Goal: Information Seeking & Learning: Learn about a topic

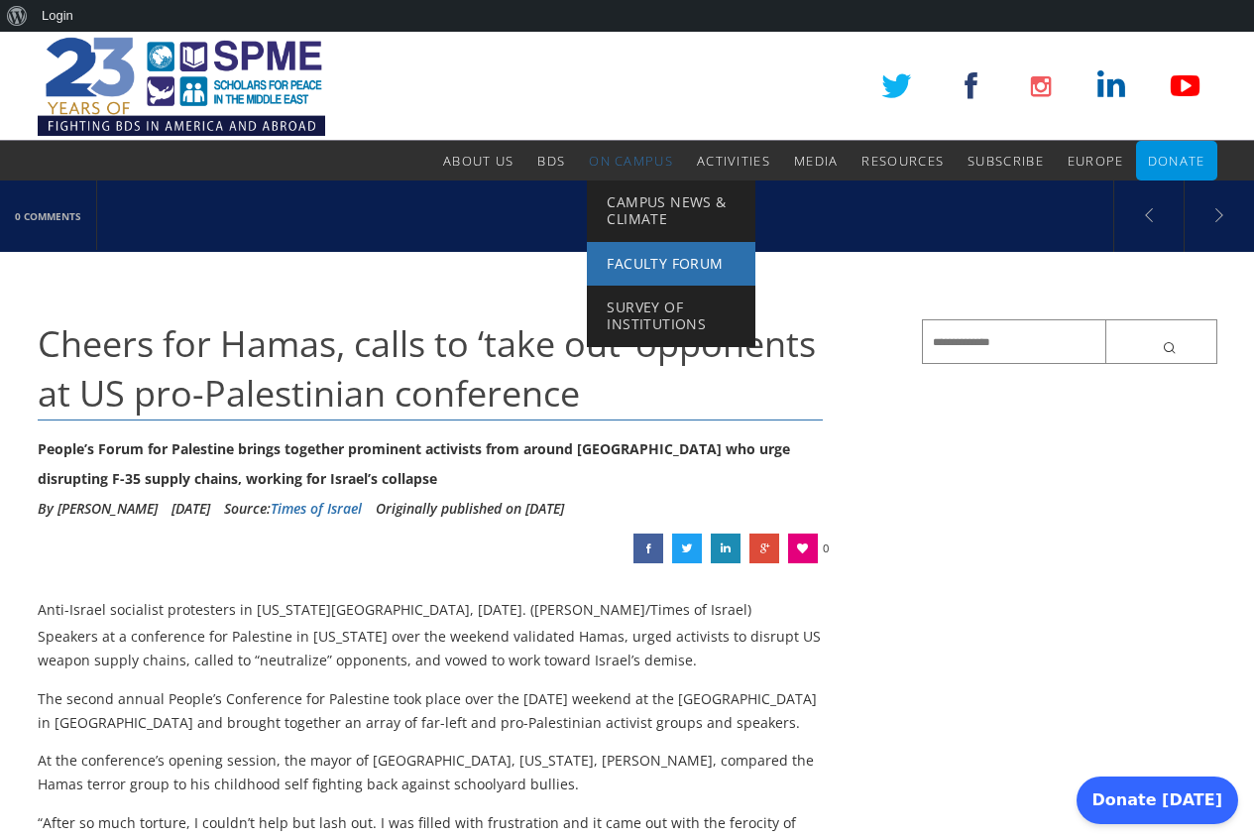
click at [649, 264] on span "Faculty Forum" at bounding box center [665, 263] width 116 height 19
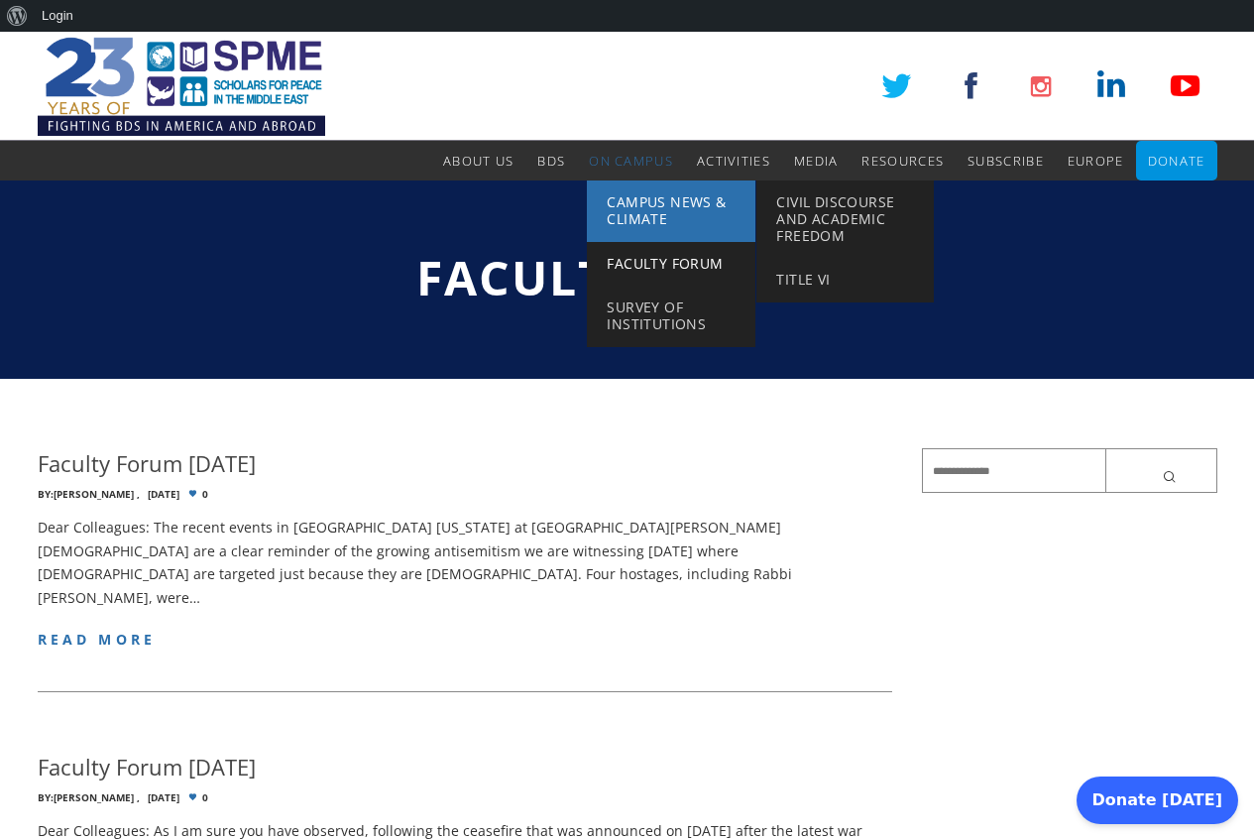
click at [629, 206] on span "Campus News & Climate" at bounding box center [666, 210] width 119 height 36
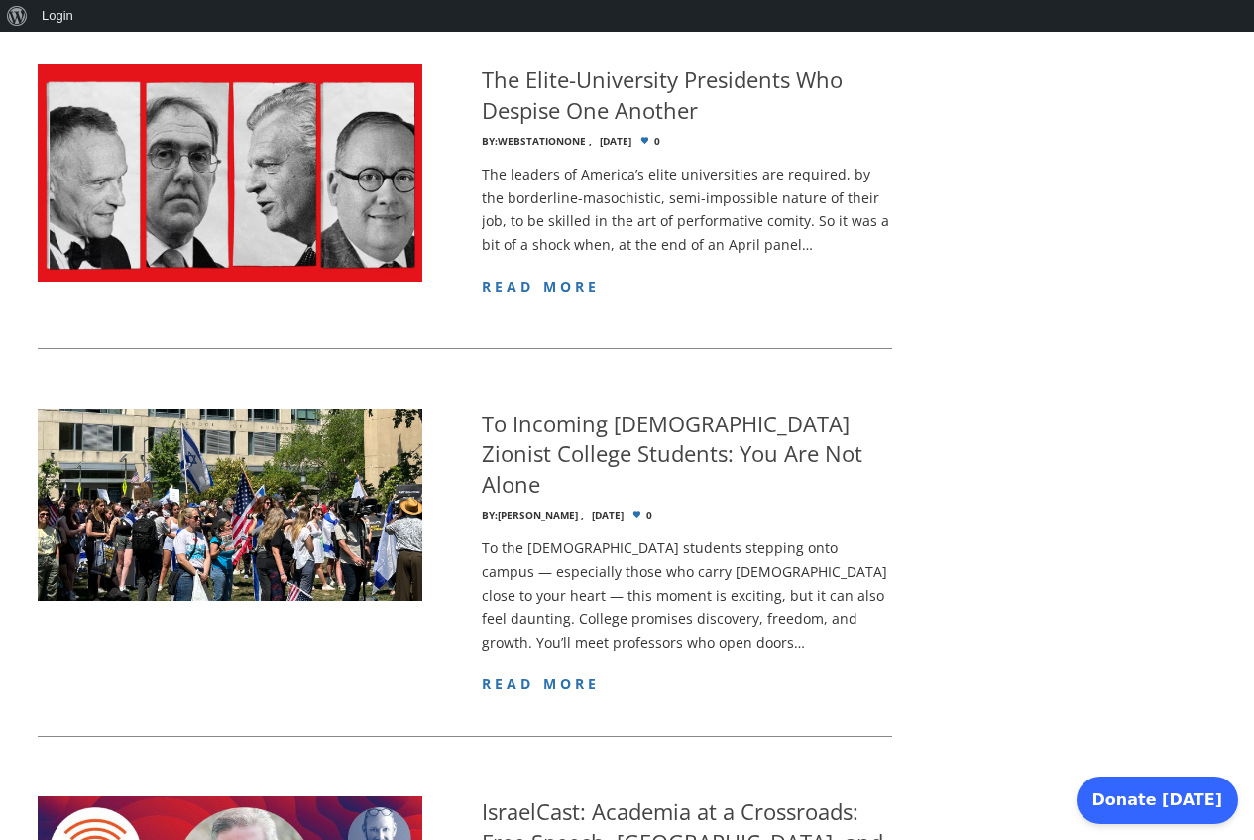
scroll to position [1104, 0]
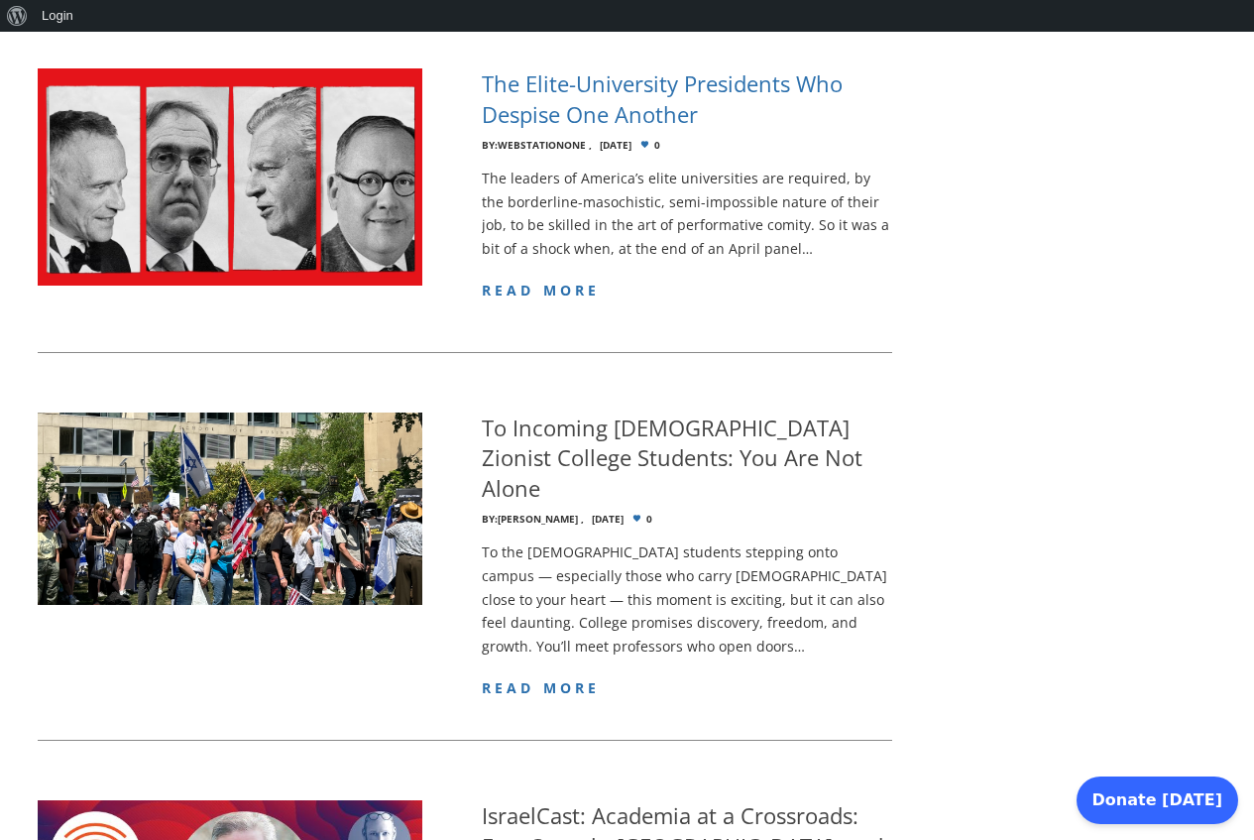
click at [667, 103] on h4 "The Elite-University Presidents Who Despise One Another" at bounding box center [687, 98] width 411 height 61
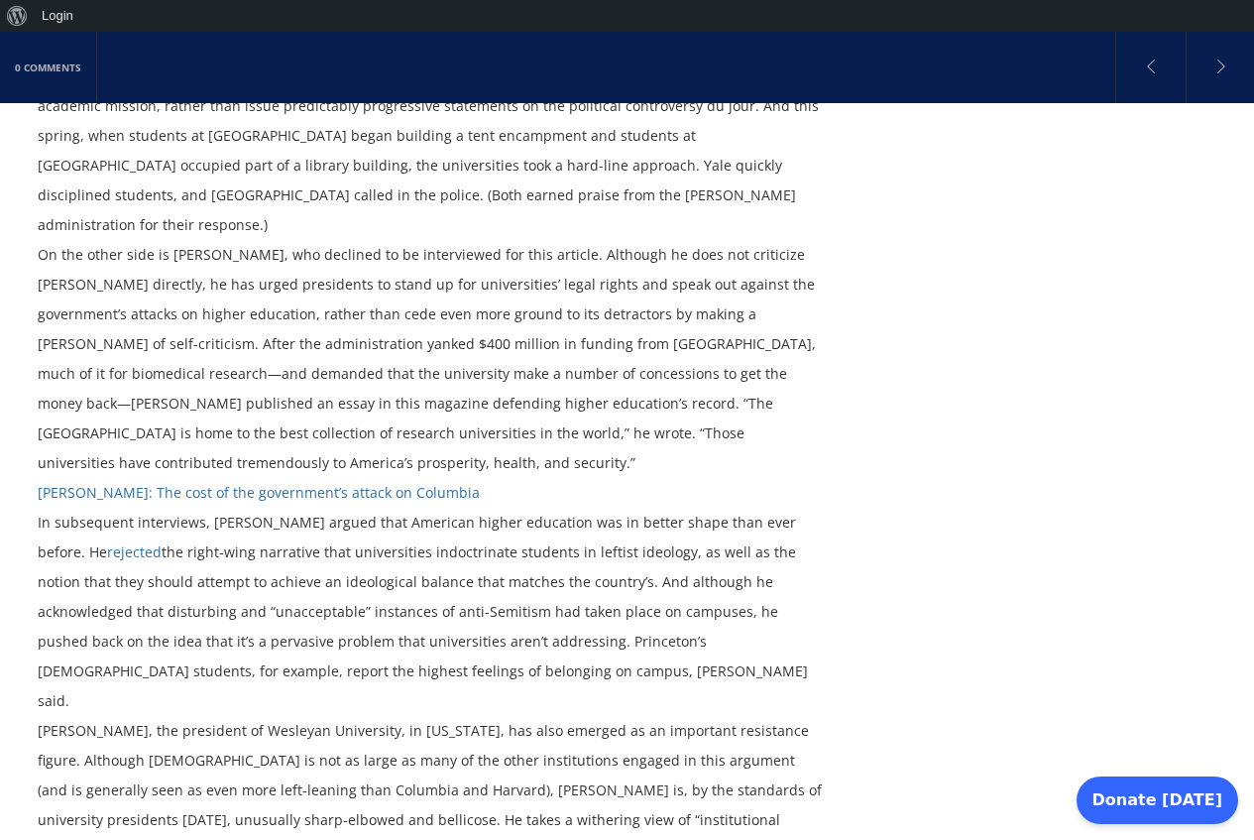
scroll to position [3009, 0]
